Goal: Find specific page/section: Find specific page/section

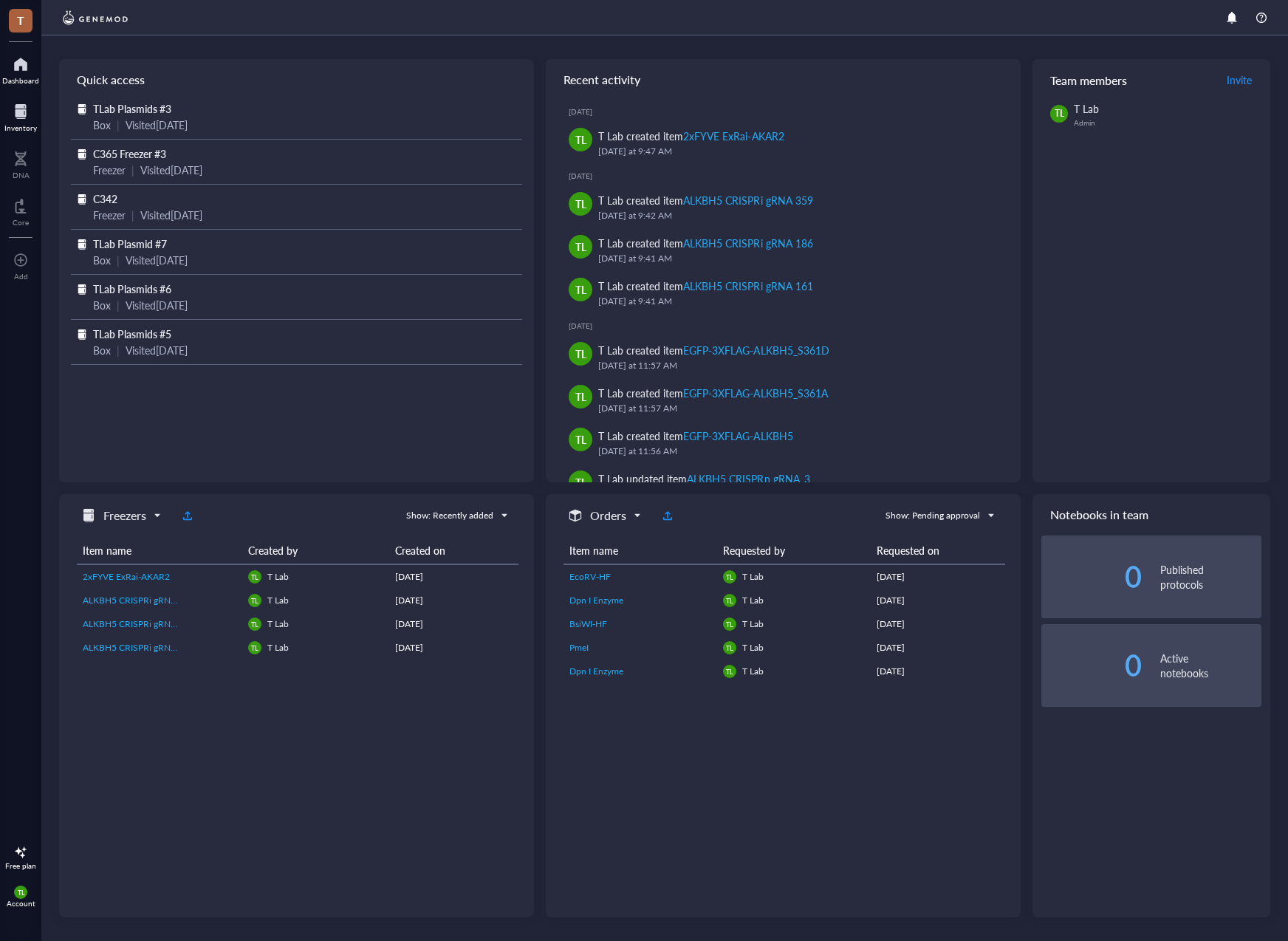
click at [6, 125] on div "Inventory" at bounding box center [21, 128] width 33 height 9
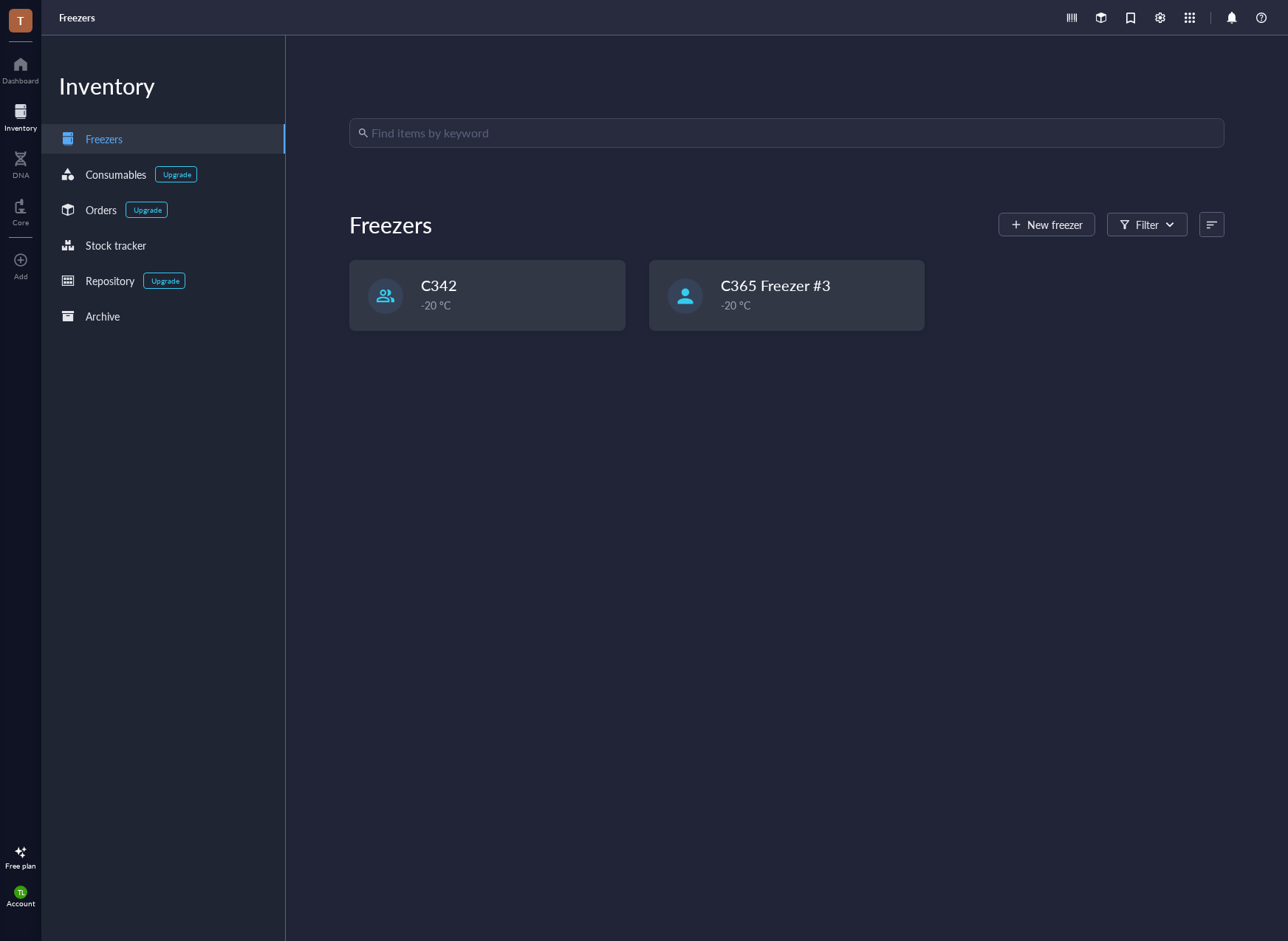
click at [433, 139] on input "search" at bounding box center [793, 132] width 844 height 28
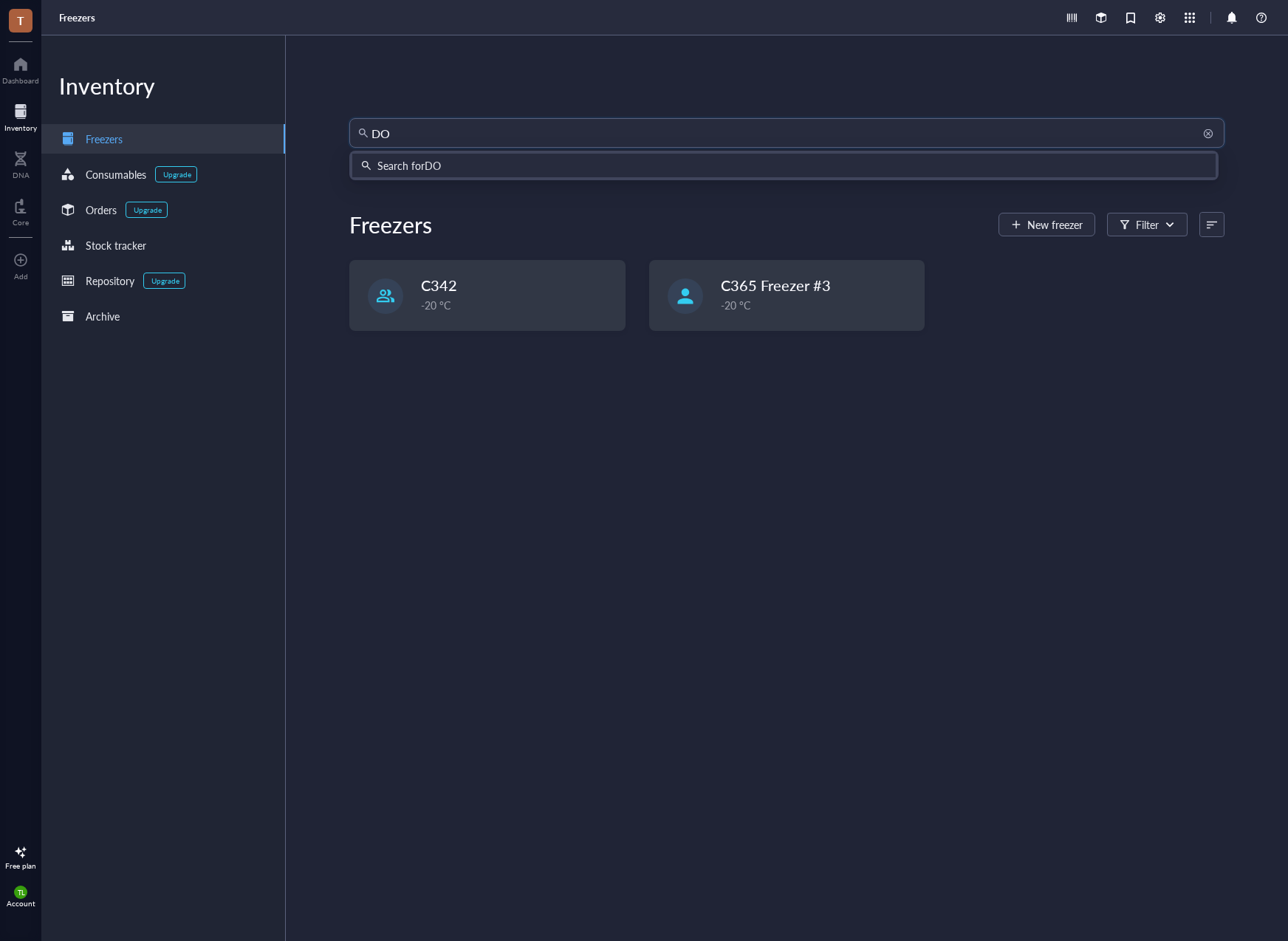
type input "DOR"
